Goal: Navigation & Orientation: Understand site structure

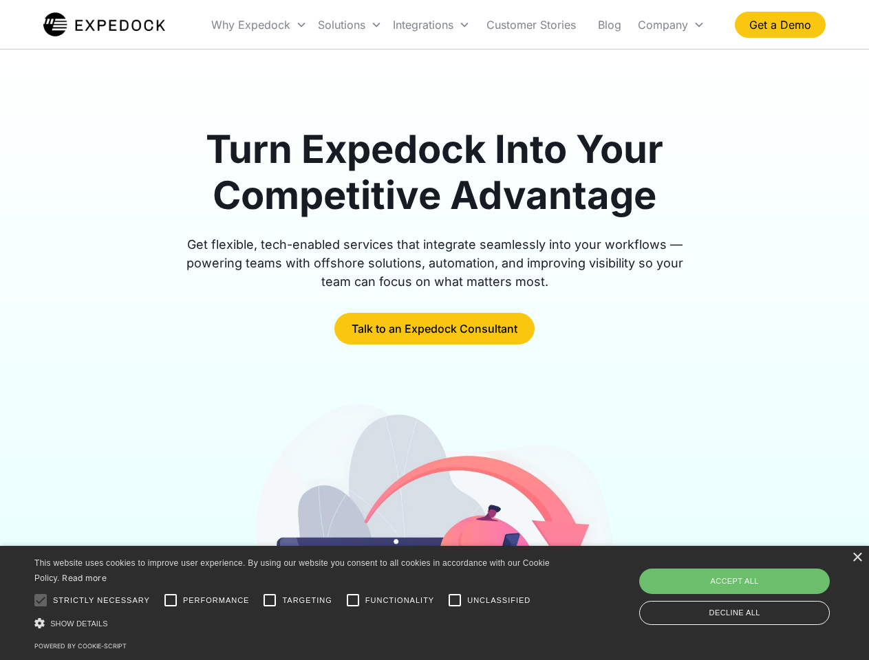
click at [458, 25] on div "Integrations" at bounding box center [431, 24] width 88 height 47
click at [259, 25] on div "Why Expedock" at bounding box center [250, 25] width 79 height 14
click at [349, 25] on div "Solutions" at bounding box center [341, 25] width 47 height 14
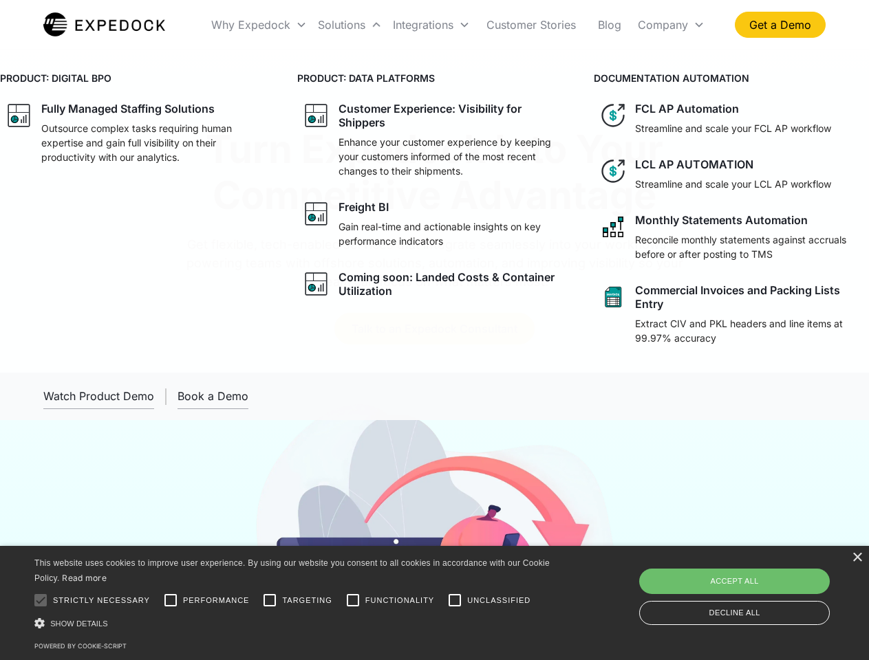
click at [431, 25] on div "Integrations" at bounding box center [423, 25] width 61 height 14
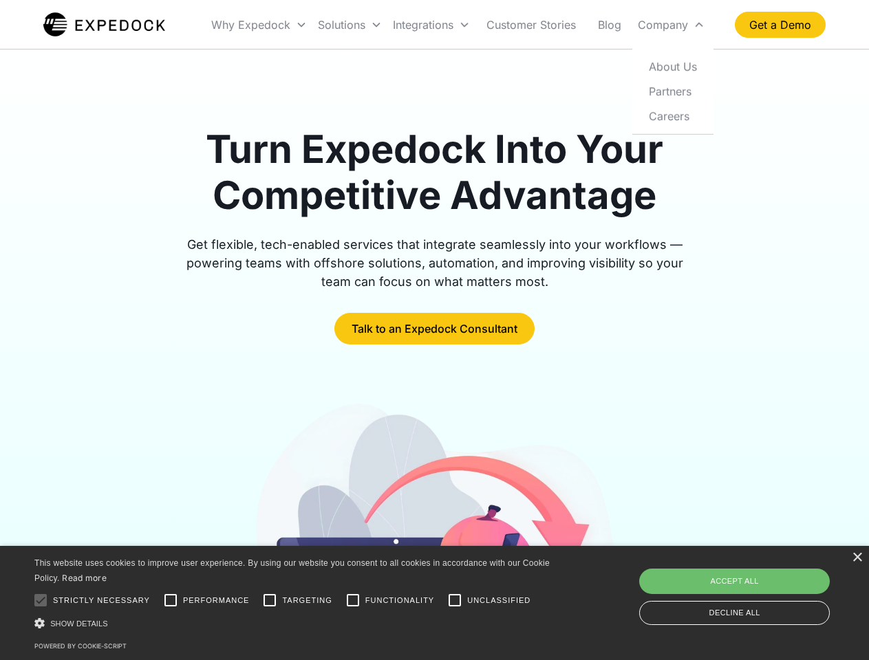
click at [671, 25] on div "Company" at bounding box center [663, 25] width 50 height 14
click at [41, 601] on div at bounding box center [41, 601] width 28 height 28
click at [171, 601] on input "Performance" at bounding box center [171, 601] width 28 height 28
checkbox input "true"
click at [270, 601] on input "Targeting" at bounding box center [270, 601] width 28 height 28
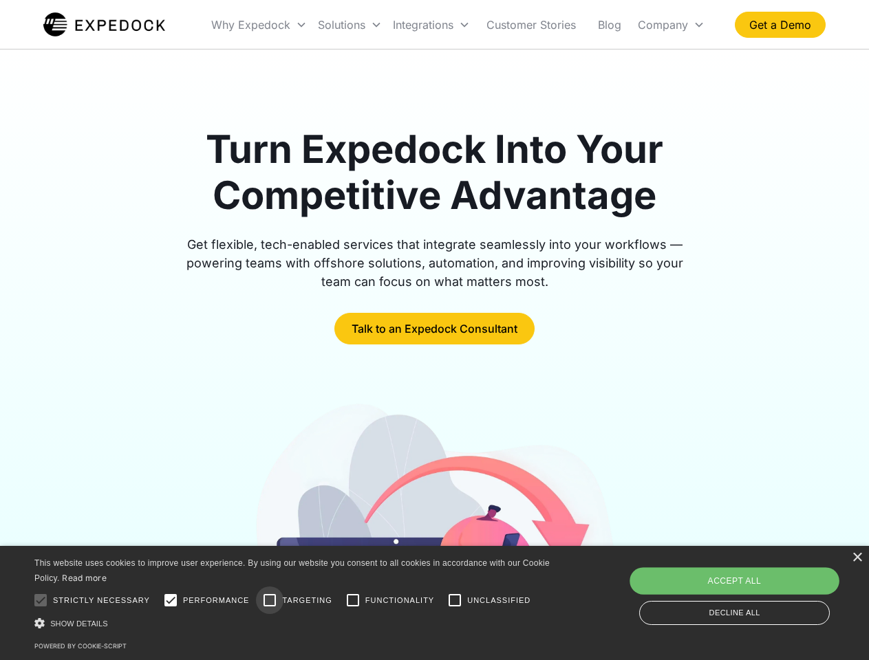
checkbox input "true"
click at [353, 601] on input "Functionality" at bounding box center [353, 601] width 28 height 28
checkbox input "true"
click at [455, 601] on input "Unclassified" at bounding box center [455, 601] width 28 height 28
checkbox input "true"
